Goal: Task Accomplishment & Management: Use online tool/utility

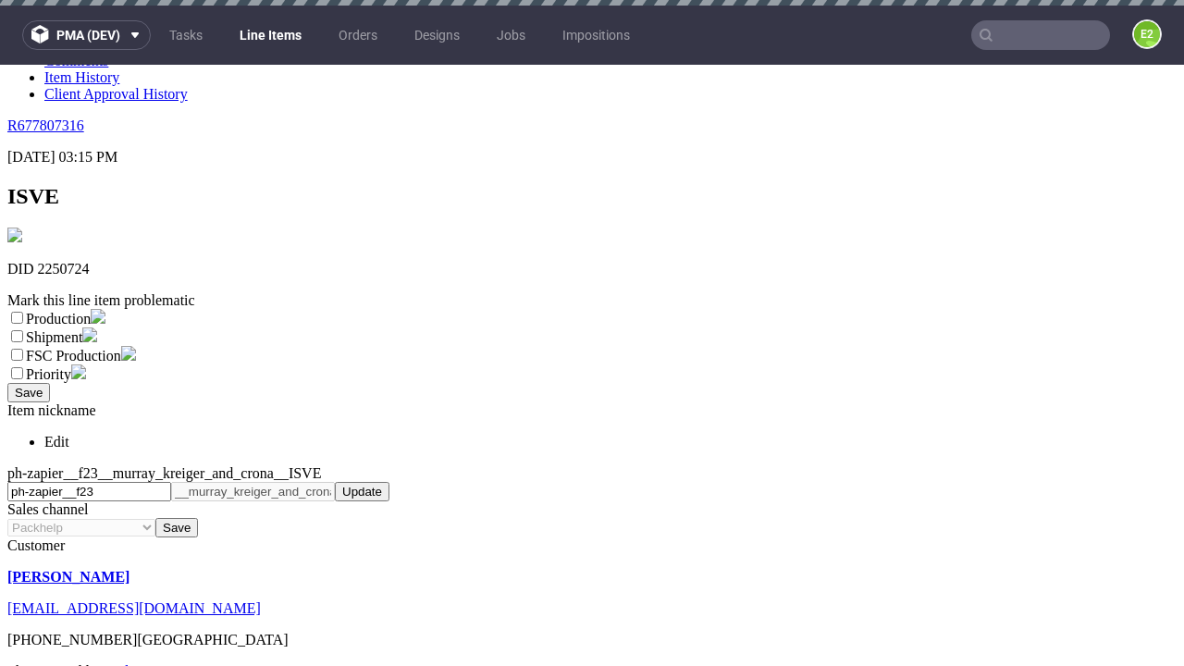
scroll to position [6, 0]
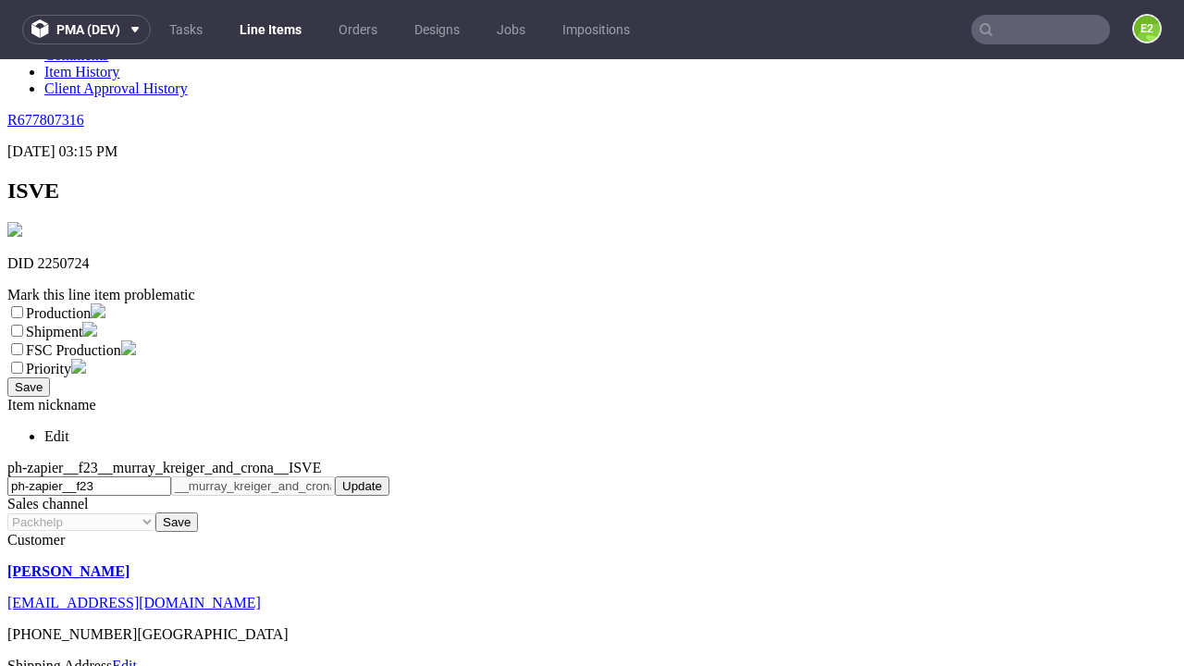
select select "dtp_ca_needed"
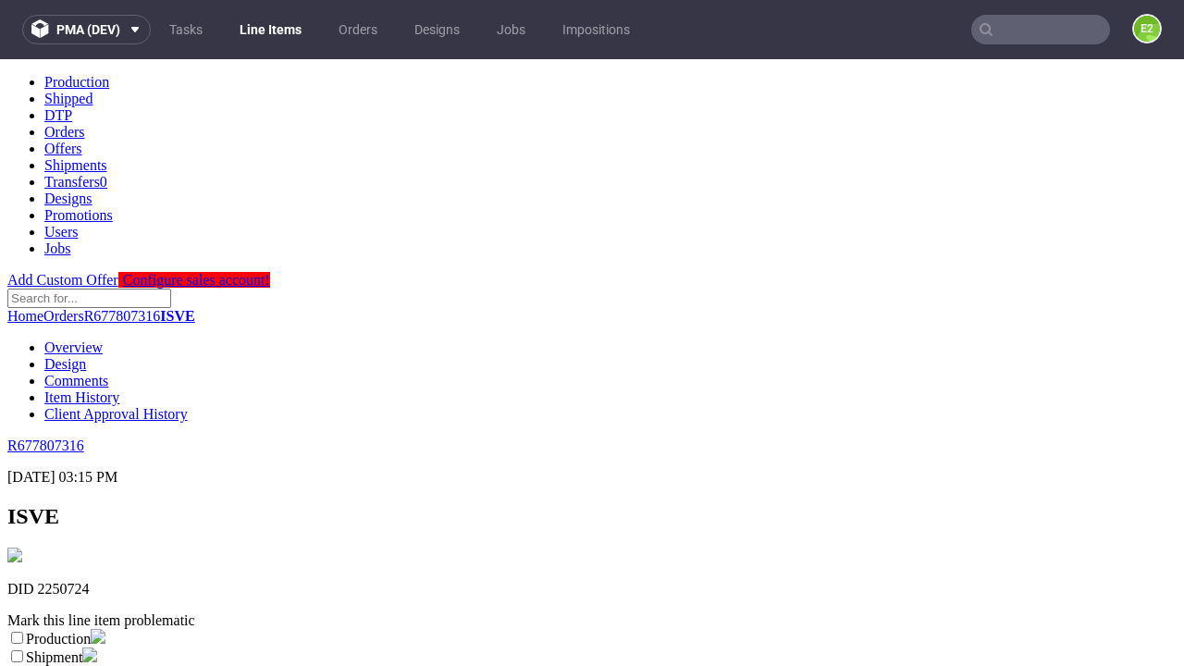
scroll to position [0, 0]
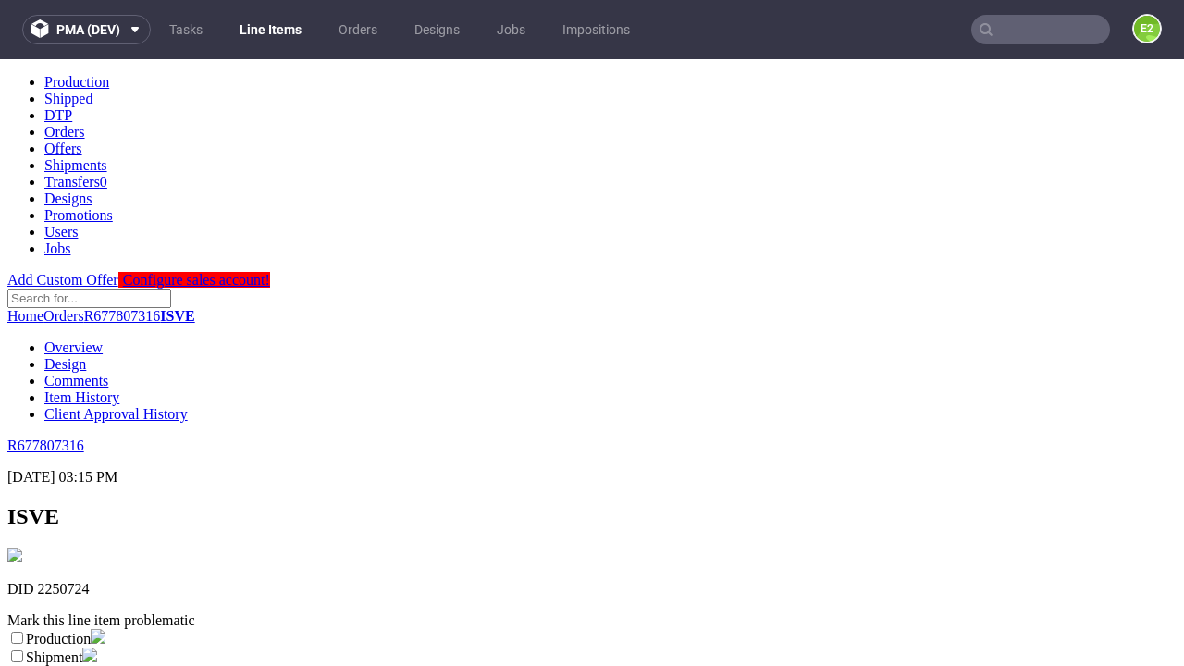
checkbox input "true"
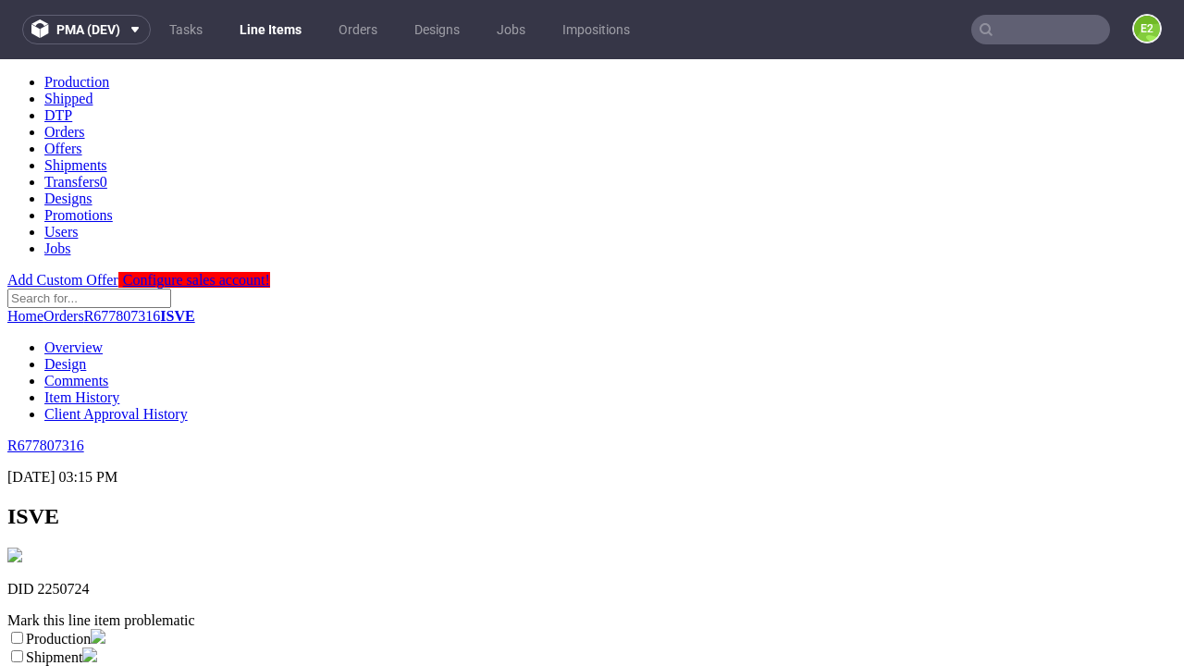
scroll to position [17, 0]
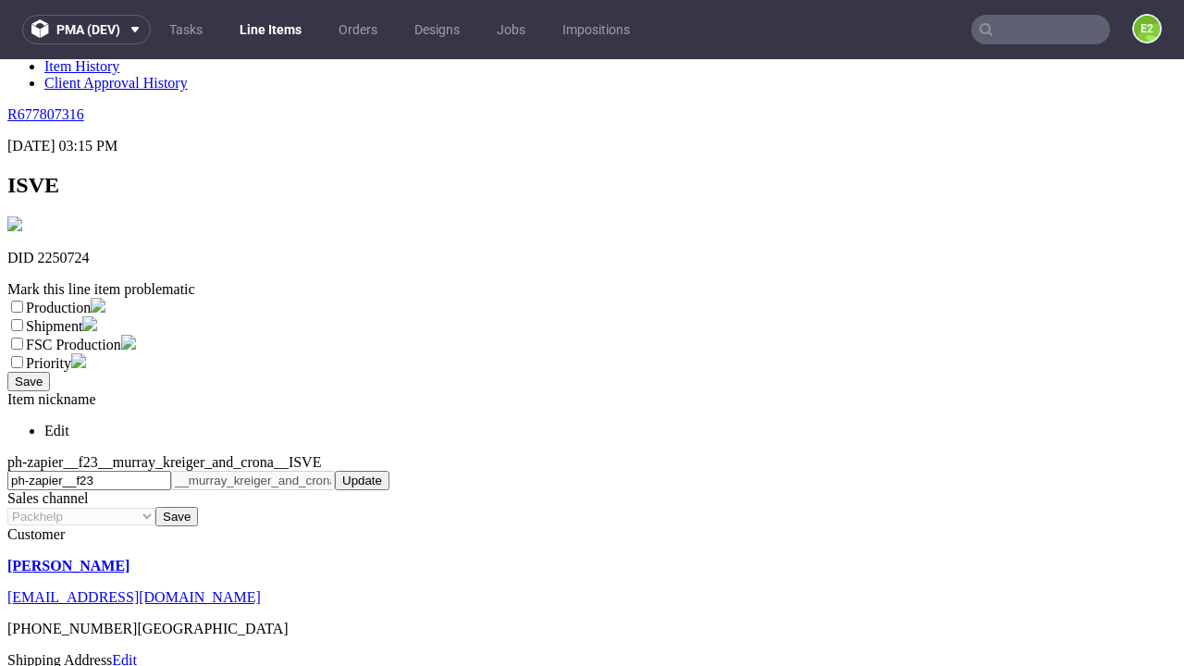
type textarea "test"
